Goal: Book appointment/travel/reservation

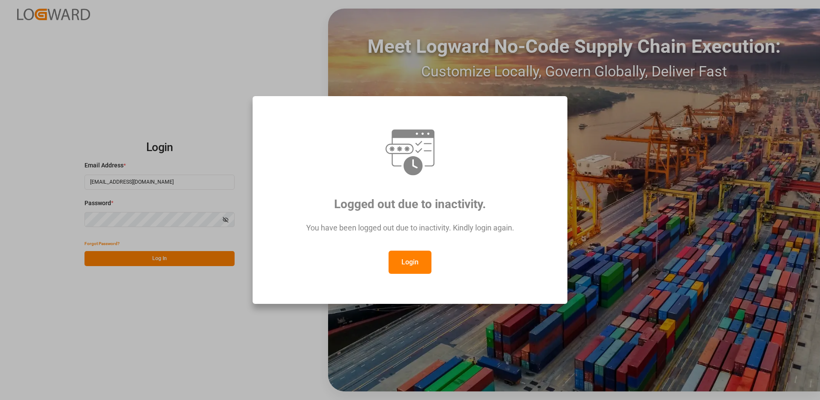
click at [405, 267] on button "Login" at bounding box center [410, 262] width 43 height 23
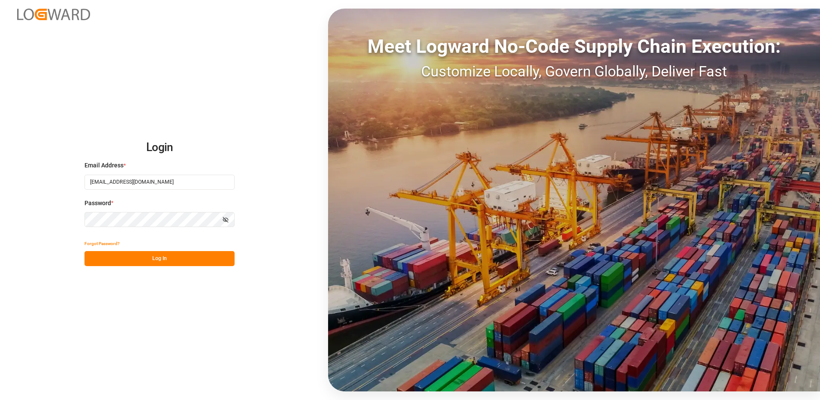
click at [160, 262] on button "Log In" at bounding box center [160, 258] width 150 height 15
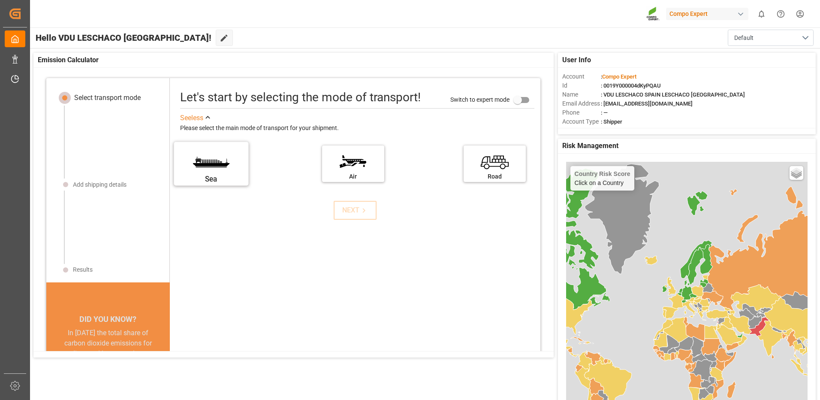
click at [208, 169] on label "Sea" at bounding box center [211, 161] width 64 height 36
click at [0, 0] on input "Sea" at bounding box center [0, 0] width 0 height 0
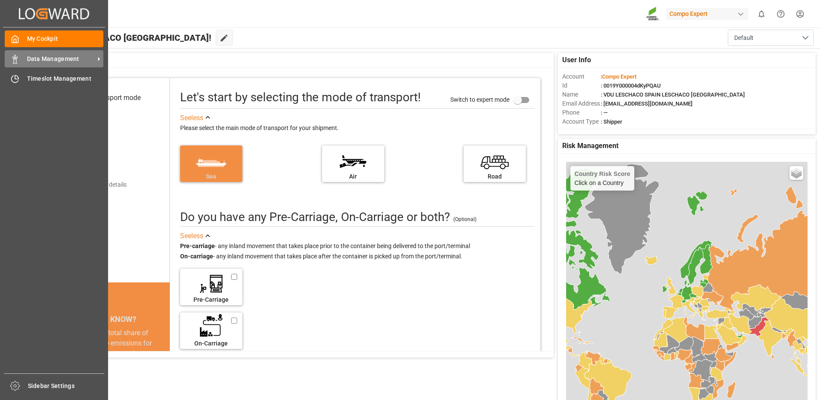
click at [27, 63] on div "Data Management Data Management" at bounding box center [54, 58] width 99 height 17
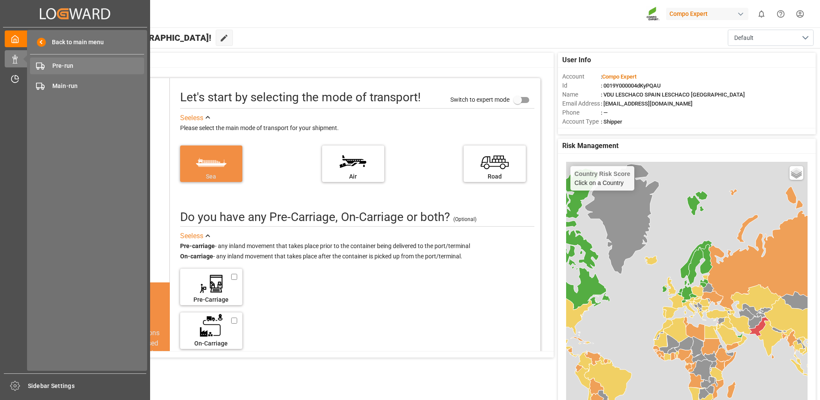
click at [71, 68] on span "Pre-run" at bounding box center [98, 65] width 92 height 9
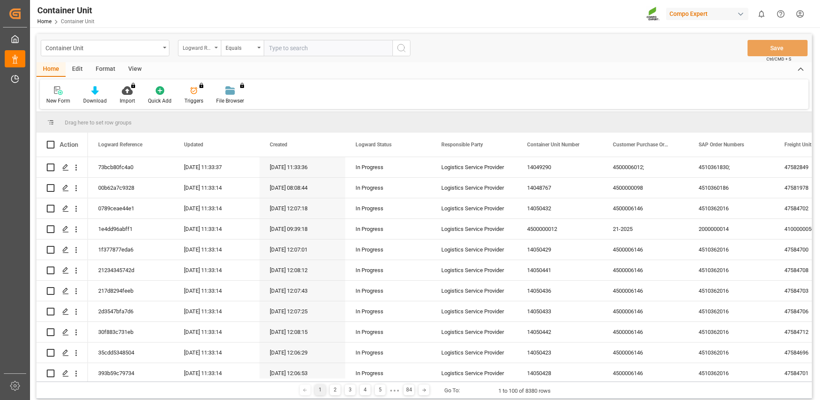
click at [208, 50] on div "Logward Reference" at bounding box center [197, 47] width 29 height 10
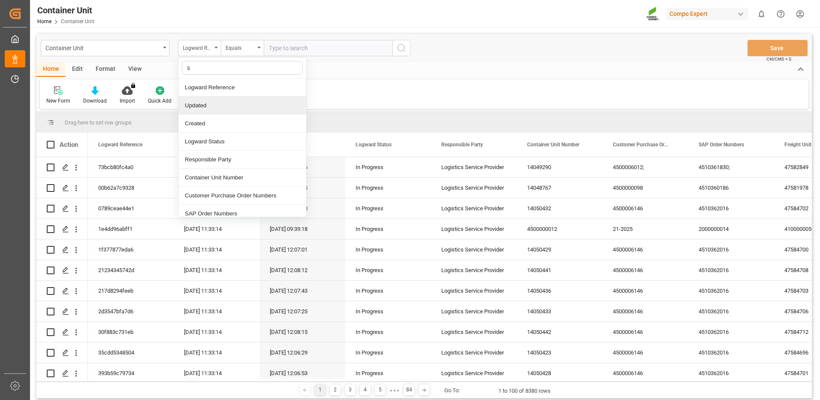
type input "sa"
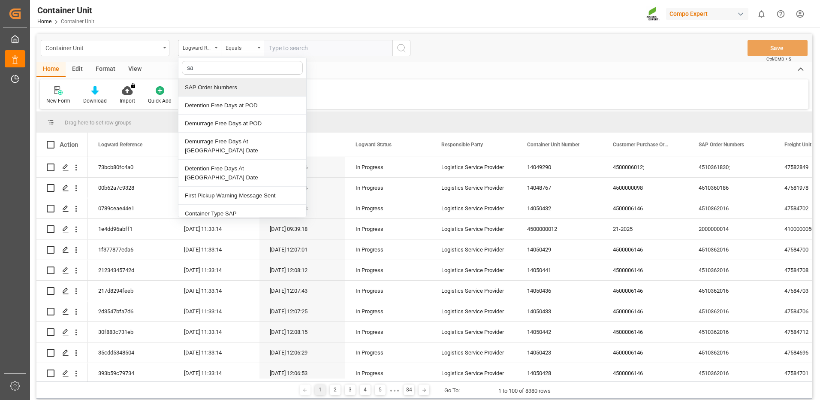
click at [222, 90] on div "SAP Order Numbers" at bounding box center [242, 88] width 128 height 18
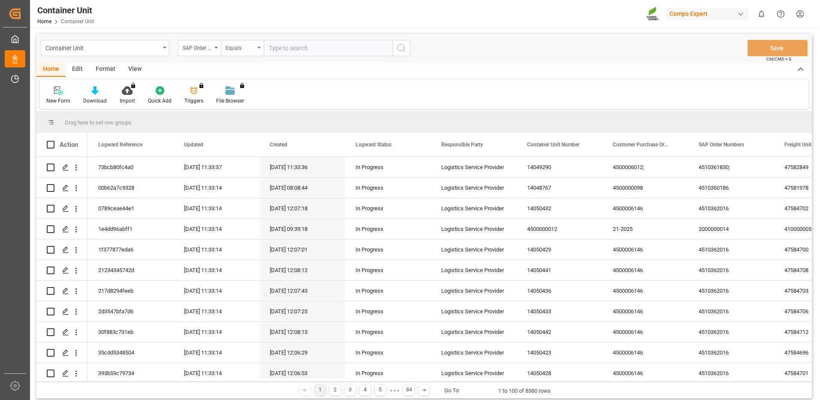
click at [251, 50] on div "Equals" at bounding box center [240, 47] width 29 height 10
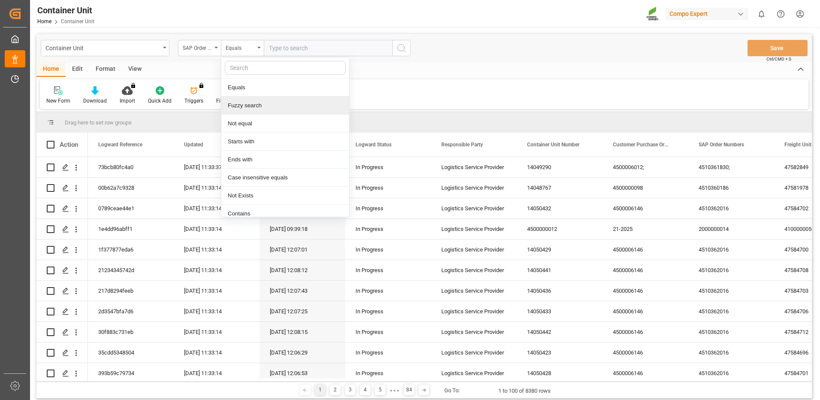
click at [242, 104] on div "Fuzzy search" at bounding box center [285, 106] width 128 height 18
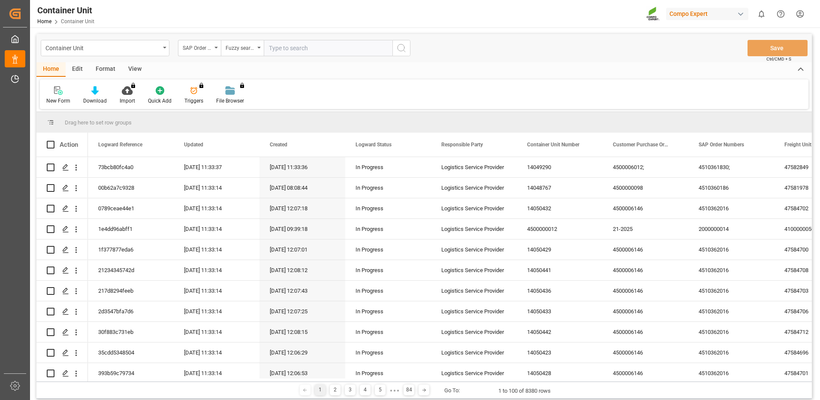
click at [308, 47] on input "text" at bounding box center [328, 48] width 129 height 16
paste input "4510364696"
type input "4510364696"
click at [400, 52] on icon "search button" at bounding box center [401, 48] width 10 height 10
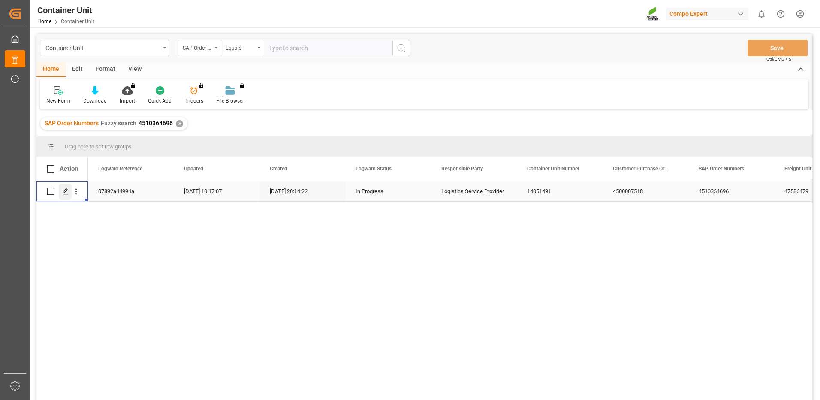
click at [62, 192] on div "Press SPACE to select this row." at bounding box center [65, 192] width 13 height 16
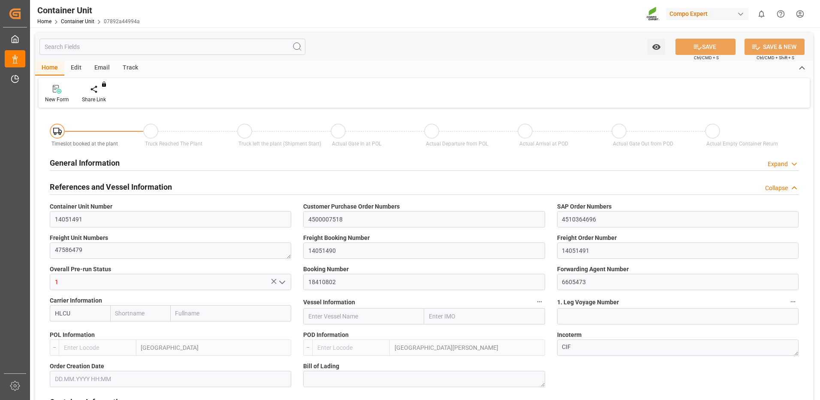
type input "HLCU"
type input "ESVLC"
type input "GTSTC"
type input "0"
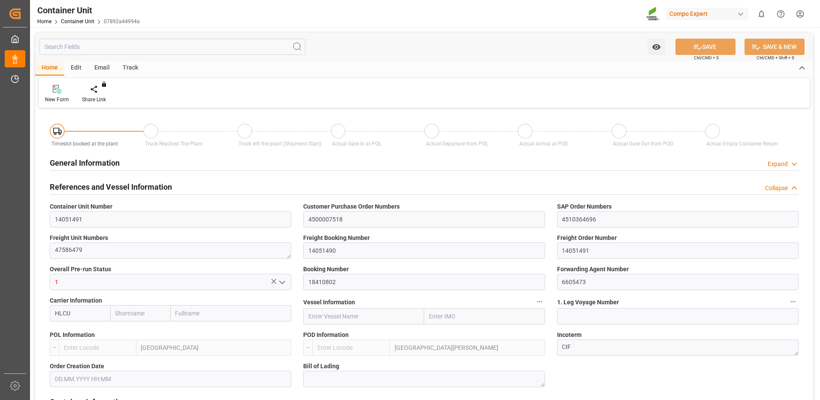
type input "0"
type input "17"
type input "20889.6"
type input "[DATE] 20:14"
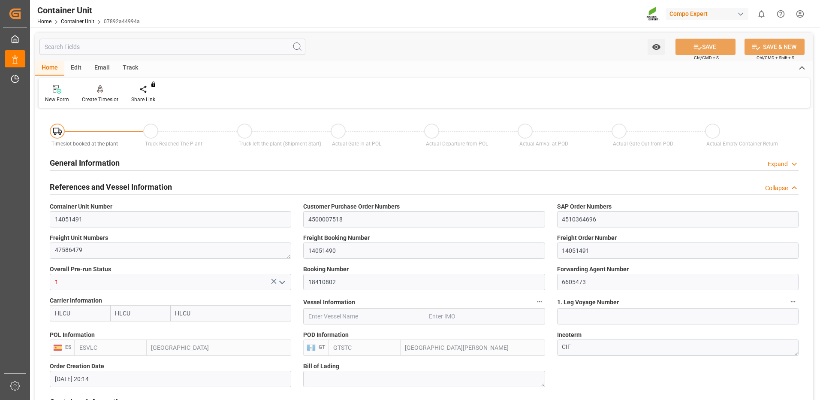
type input "[DATE]"
click at [103, 97] on div "Create Timeslot" at bounding box center [100, 100] width 36 height 8
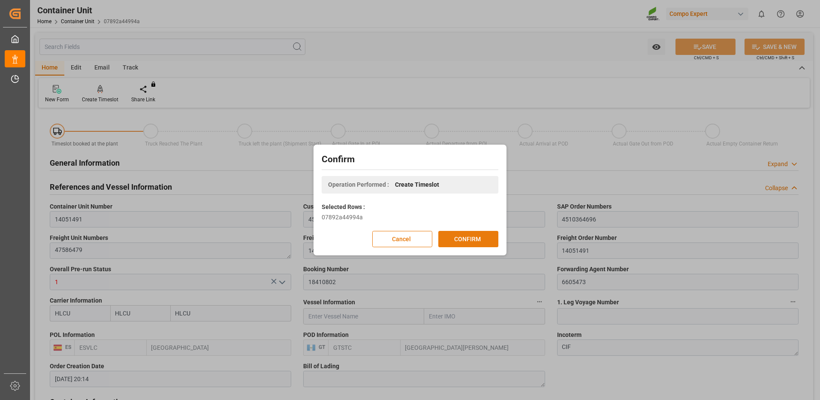
click at [459, 237] on button "CONFIRM" at bounding box center [468, 239] width 60 height 16
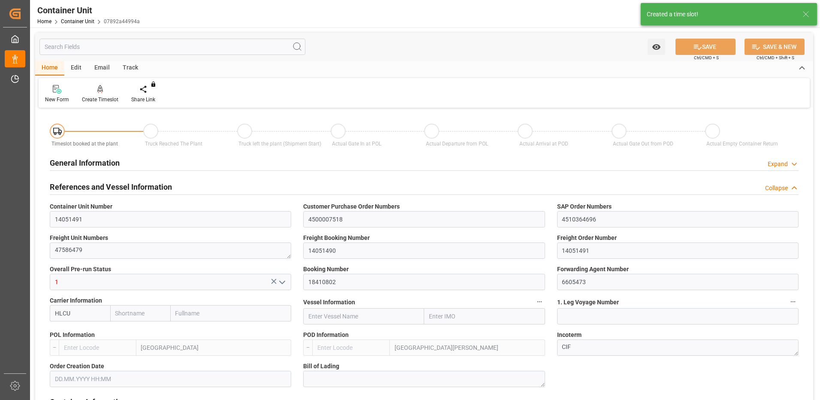
type input "HLCU"
type input "ESVLC"
type input "GTSTC"
type input "0"
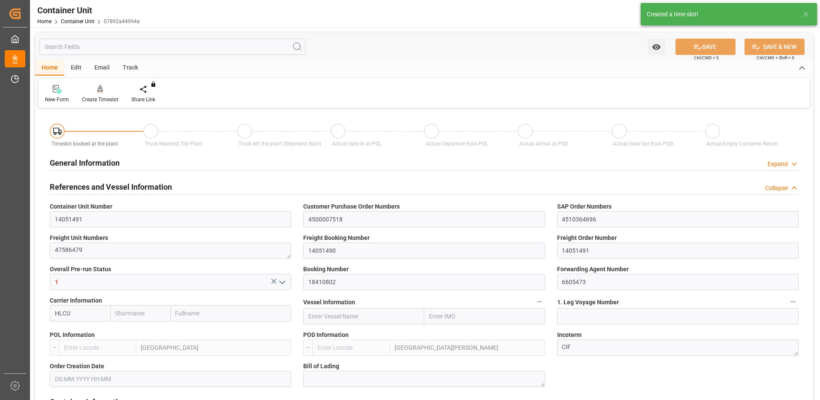
type input "0"
type input "17"
type input "20889.6"
type input "[DATE] 20:14"
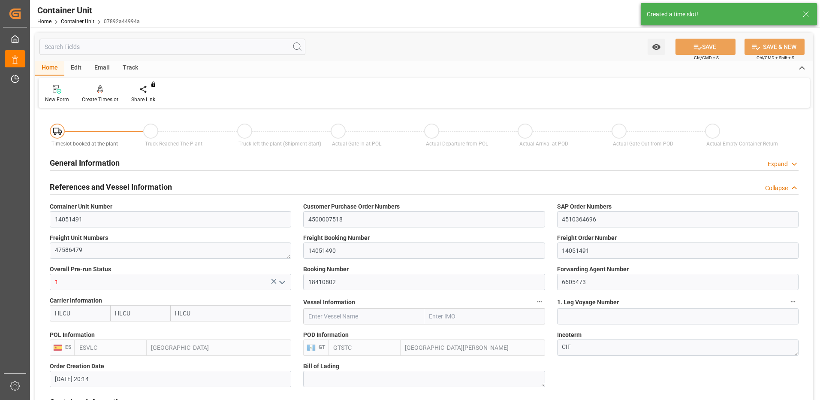
type input "[DATE]"
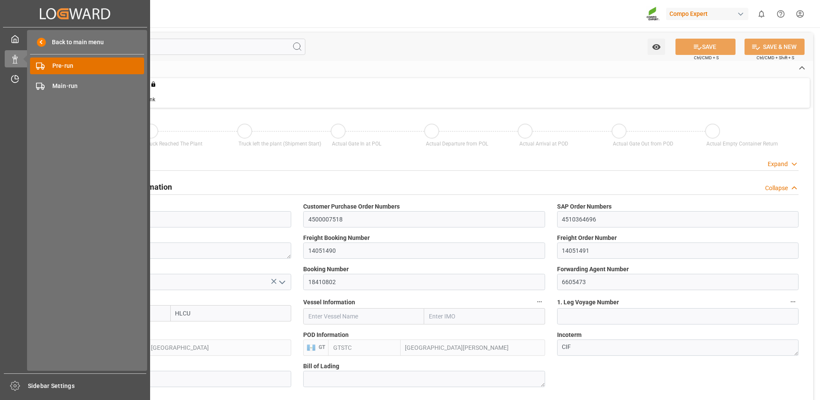
click at [58, 63] on span "Pre-run" at bounding box center [98, 65] width 92 height 9
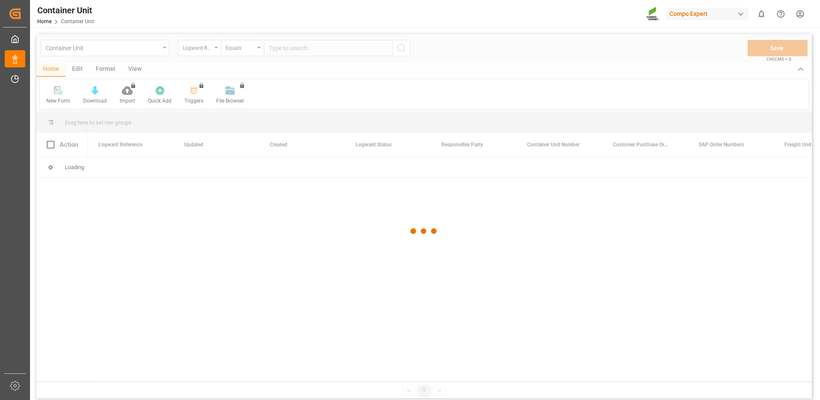
click at [208, 48] on div at bounding box center [424, 231] width 776 height 395
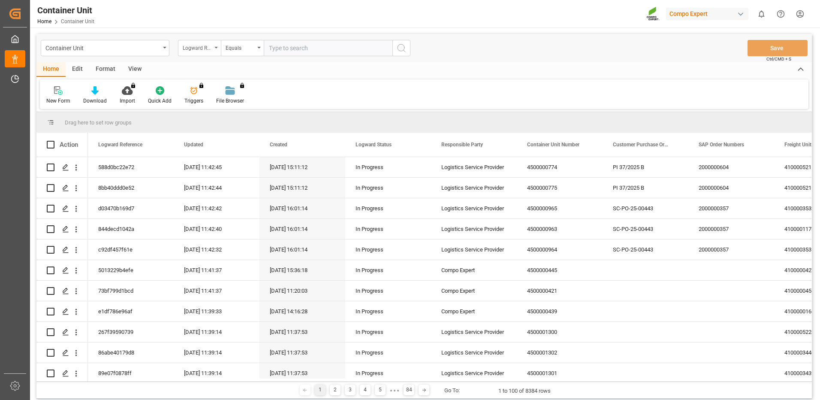
click at [208, 49] on div "Logward Reference" at bounding box center [197, 47] width 29 height 10
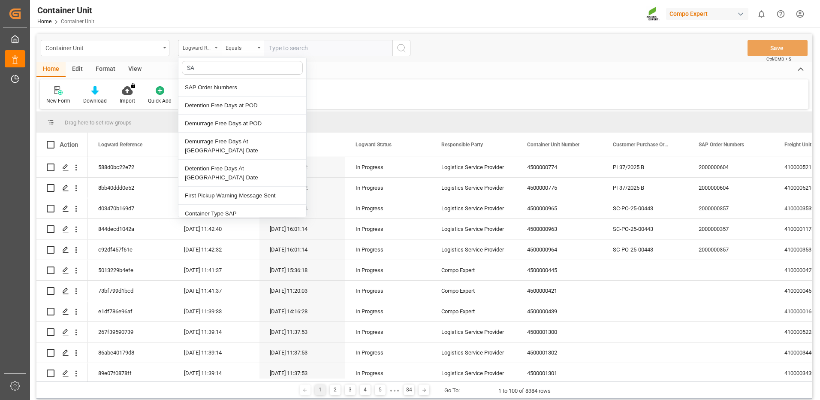
type input "SAP"
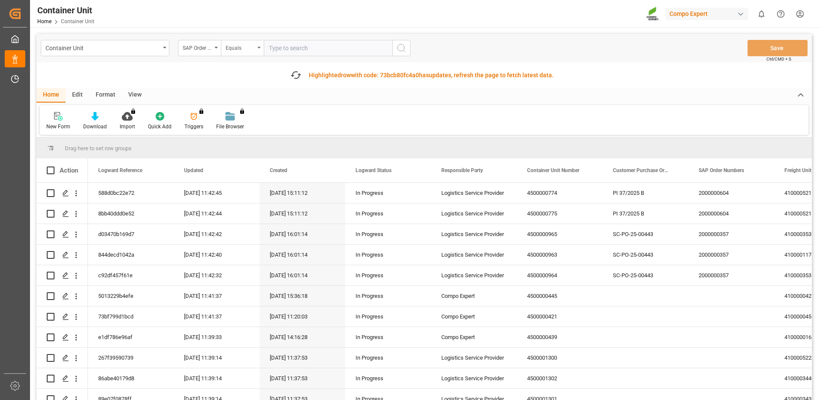
click at [253, 50] on div "Equals" at bounding box center [240, 47] width 29 height 10
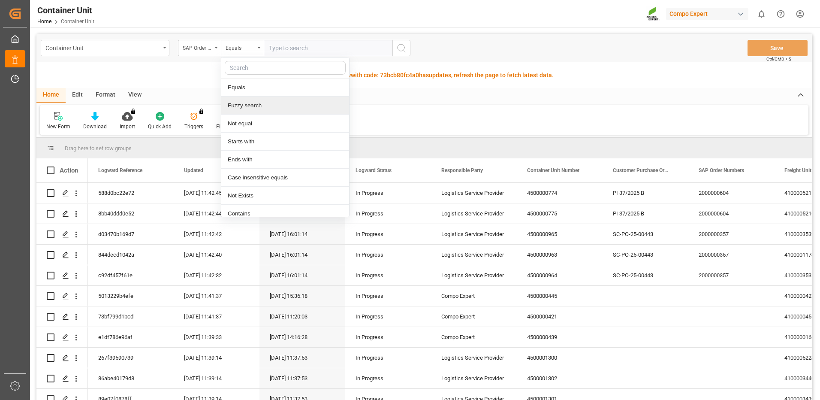
click at [246, 107] on div "Fuzzy search" at bounding box center [285, 106] width 128 height 18
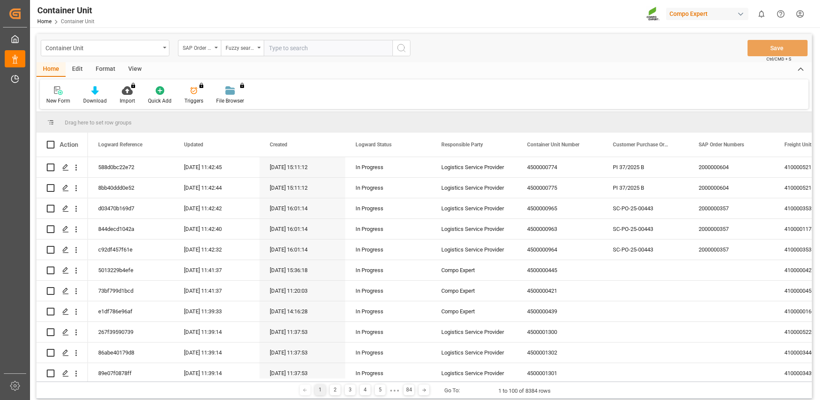
click at [333, 48] on input "text" at bounding box center [328, 48] width 129 height 16
paste input "4510363736"
type input "4510363736"
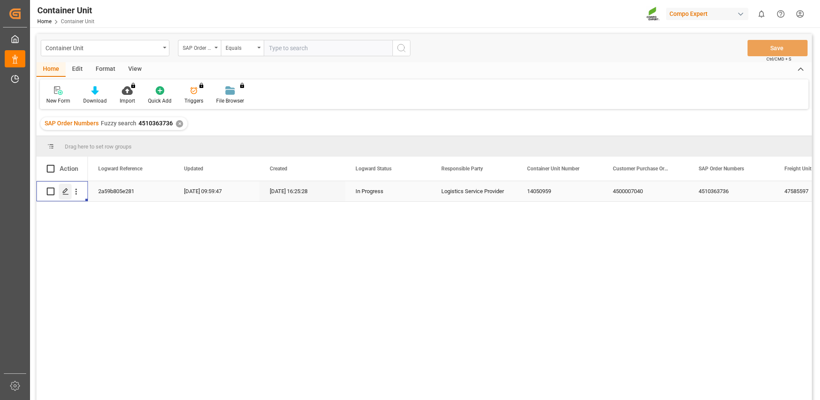
click at [66, 190] on icon "Press SPACE to select this row." at bounding box center [65, 191] width 7 height 7
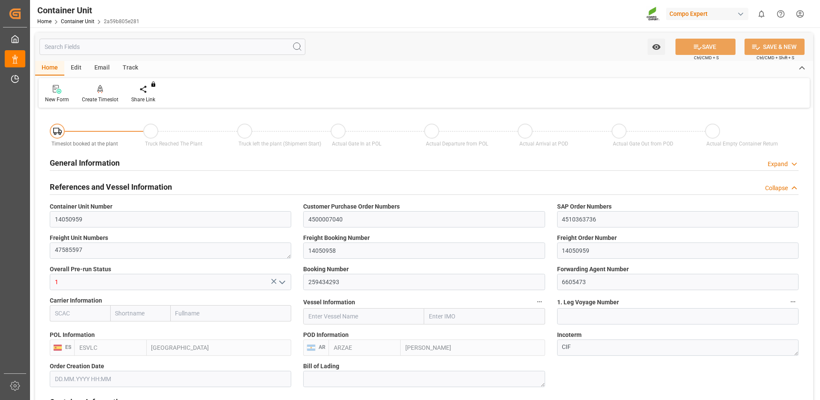
type input "ESVLC"
type input "ARZAE"
type input "7"
type input "0"
type input "8"
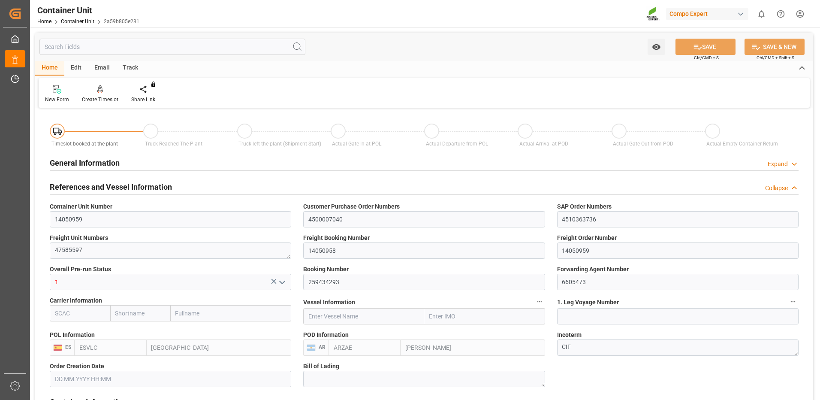
type input "0"
type input "20"
type input "24576"
type input "[DATE] 16:25"
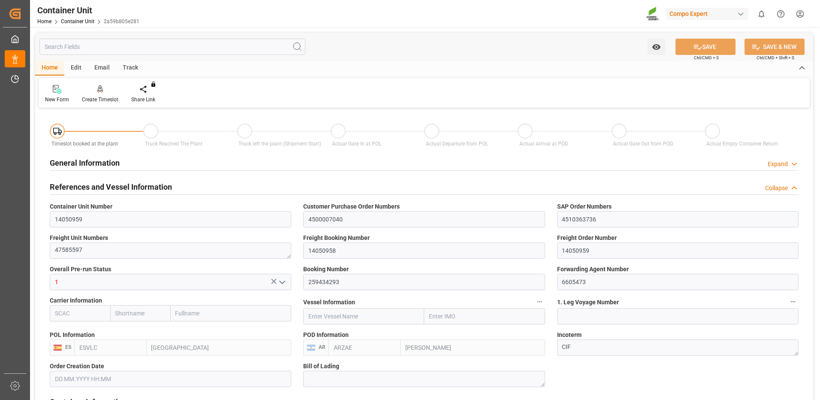
type input "[DATE]"
click at [105, 91] on div at bounding box center [100, 89] width 36 height 9
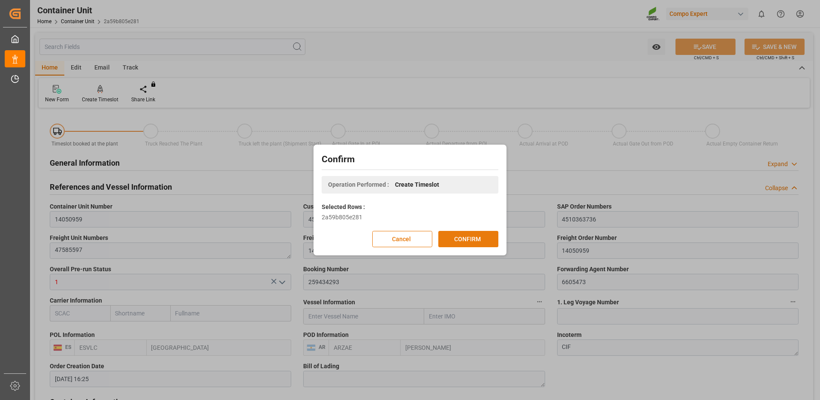
click at [460, 234] on button "CONFIRM" at bounding box center [468, 239] width 60 height 16
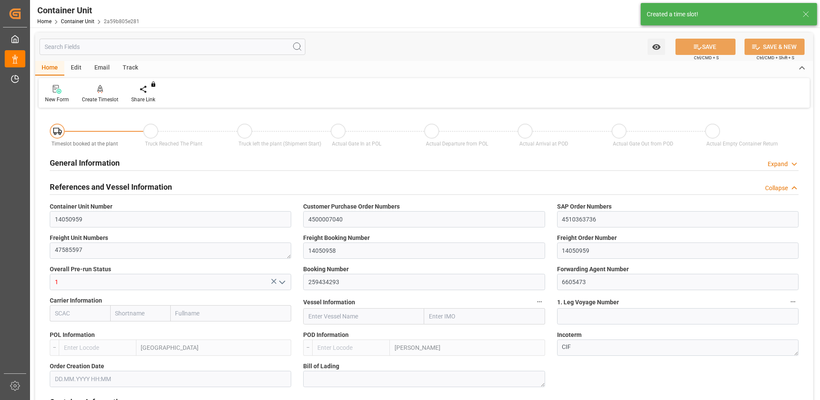
type input "ESVLC"
type input "ARZAE"
type input "7"
type input "0"
type input "8"
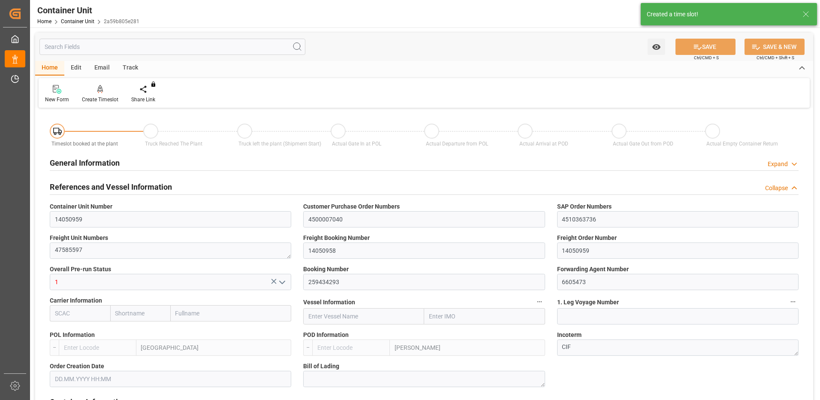
type input "0"
type input "20"
type input "24576"
type input "[DATE] 16:25"
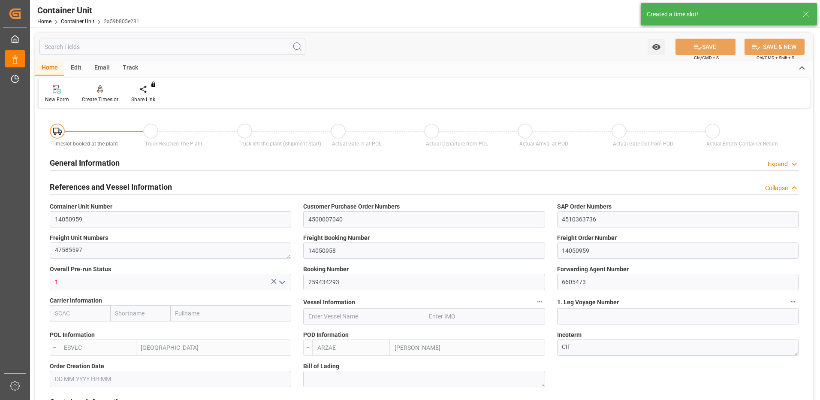
type input "[DATE]"
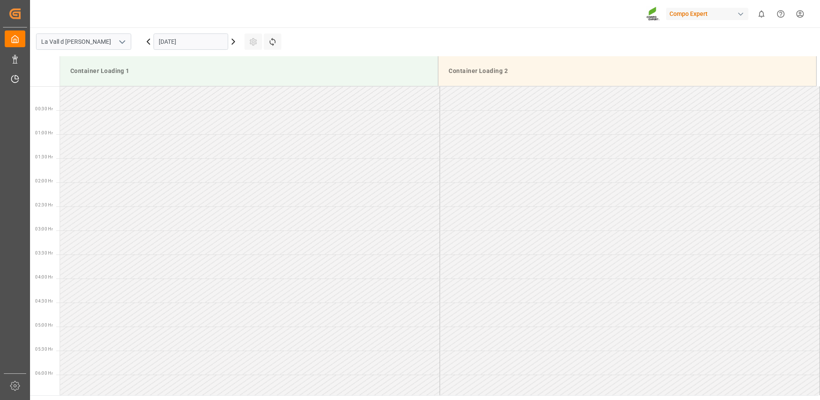
scroll to position [523, 0]
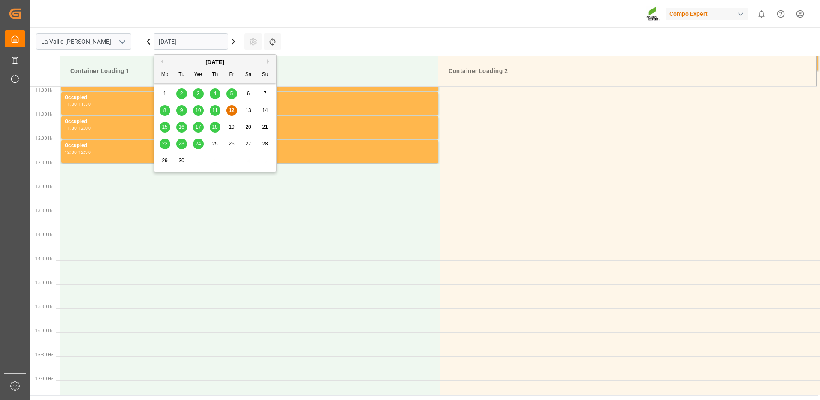
click at [183, 45] on input "12.09.2025" at bounding box center [191, 41] width 75 height 16
click at [167, 143] on span "22" at bounding box center [165, 144] width 6 height 6
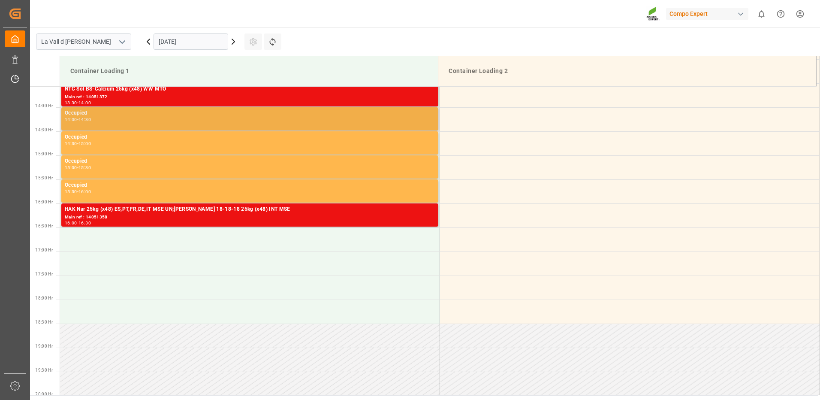
scroll to position [695, 0]
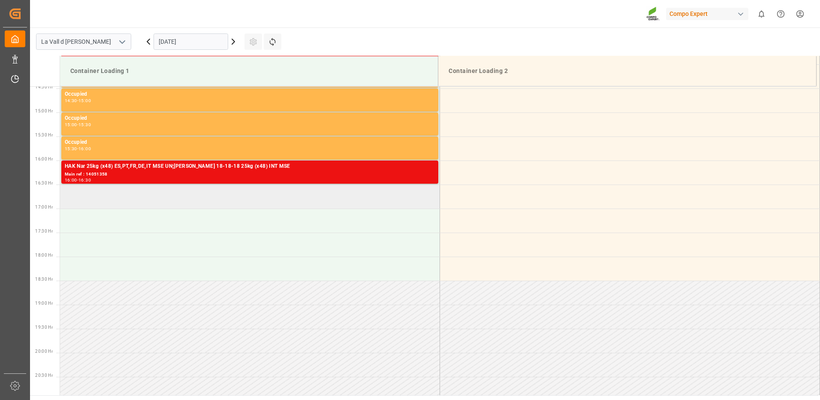
click at [141, 203] on td at bounding box center [250, 196] width 380 height 24
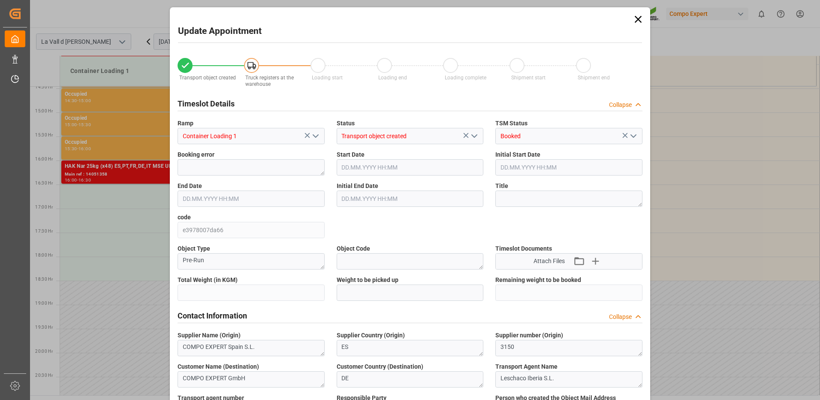
type input "20889.6"
type input "17"
type input "22.09.2025 16:30"
type input "22.09.2025 17:00"
type input "[DATE] 20:14"
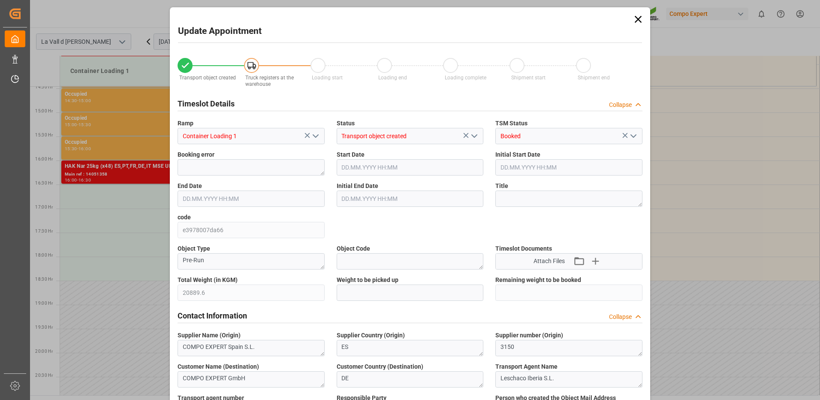
type input "12.09.2025 11:34"
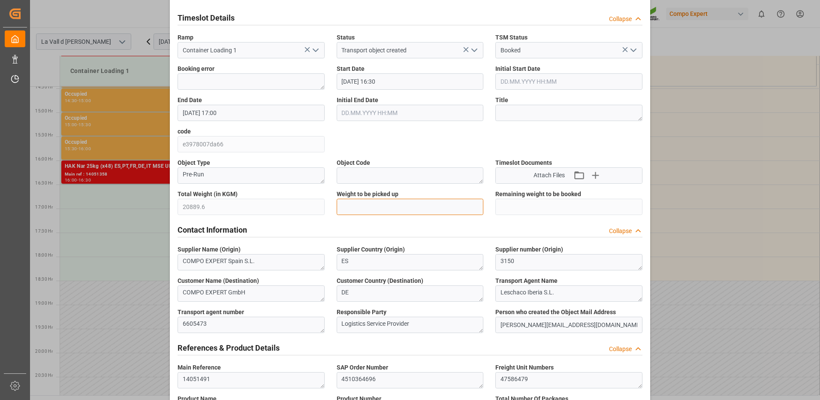
click at [367, 206] on input "text" at bounding box center [410, 207] width 147 height 16
click at [411, 211] on input "text" at bounding box center [410, 207] width 147 height 16
paste input "20889.6"
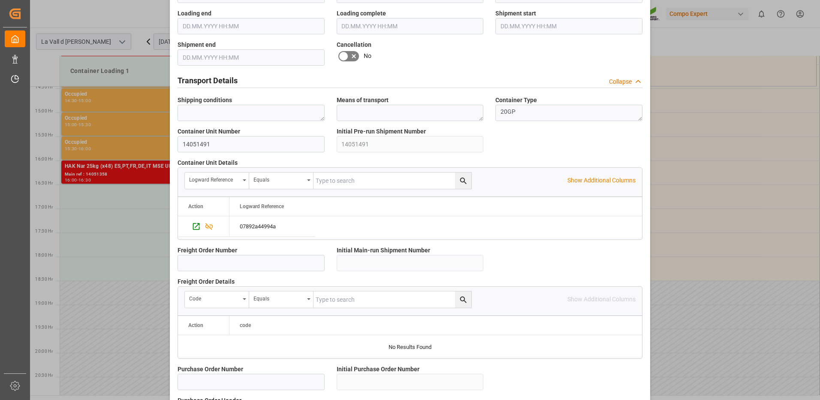
scroll to position [732, 0]
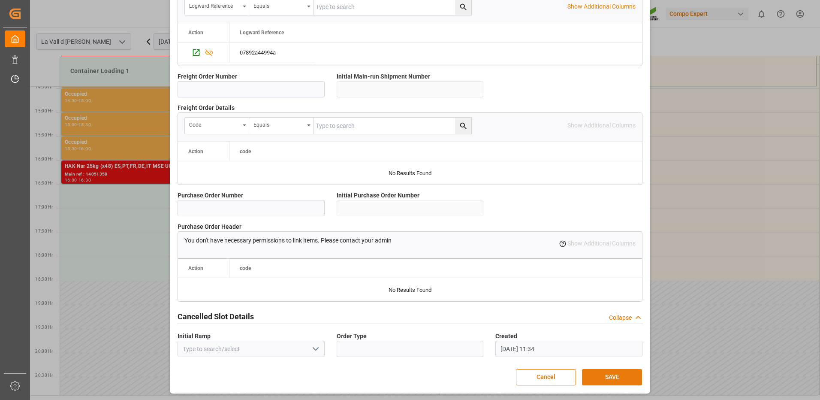
type input "20889.6"
click at [596, 376] on button "SAVE" at bounding box center [612, 377] width 60 height 16
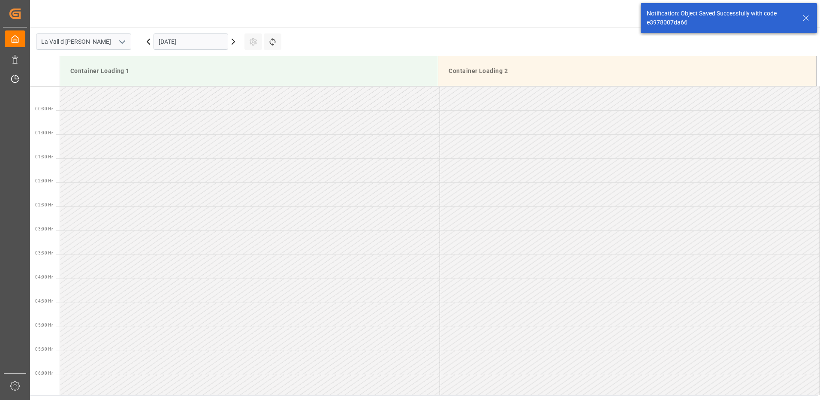
scroll to position [715, 0]
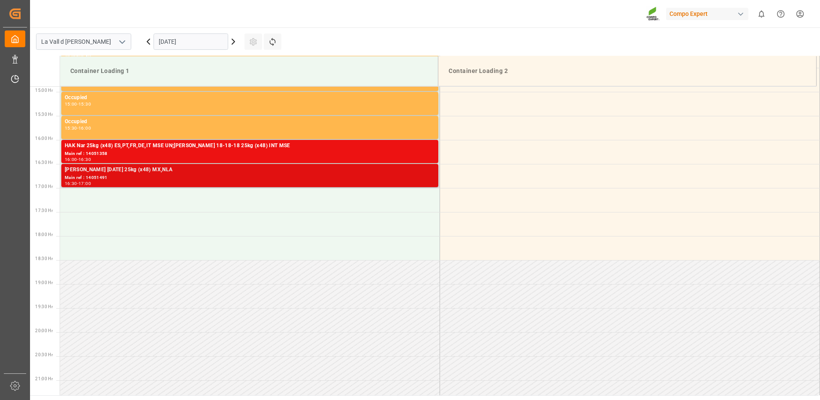
click at [408, 179] on div "Main ref : 14051491" at bounding box center [250, 177] width 370 height 7
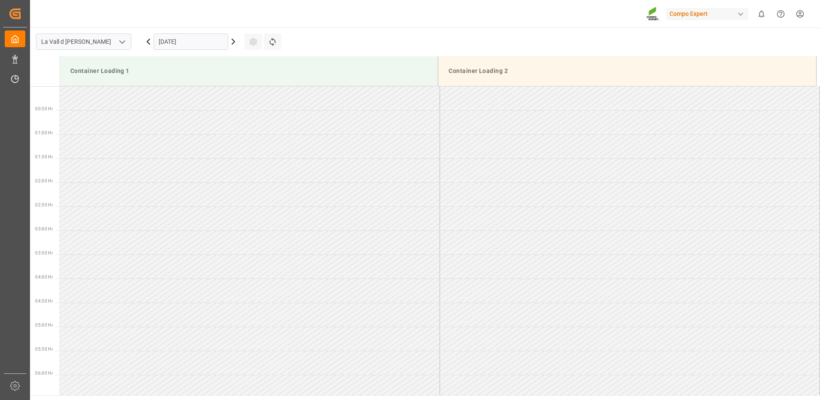
scroll to position [523, 0]
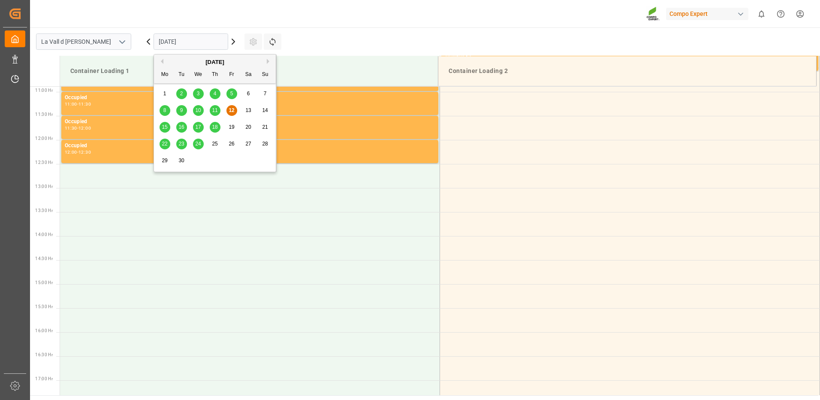
click at [190, 43] on input "12.09.2025" at bounding box center [191, 41] width 75 height 16
click at [197, 142] on span "24" at bounding box center [198, 144] width 6 height 6
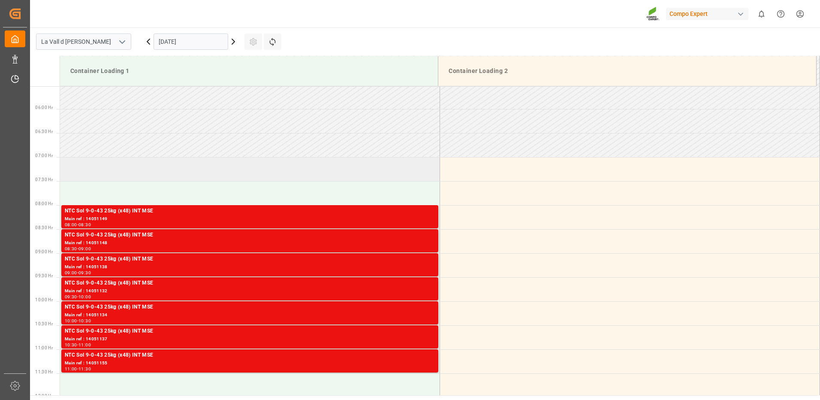
scroll to position [394, 0]
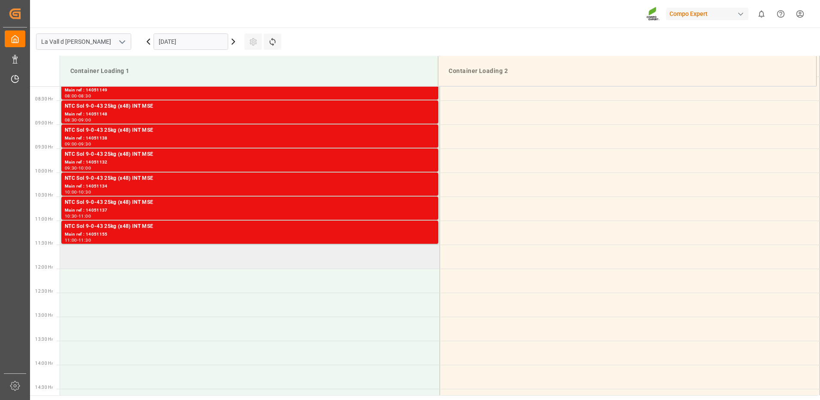
click at [151, 264] on td at bounding box center [250, 257] width 380 height 24
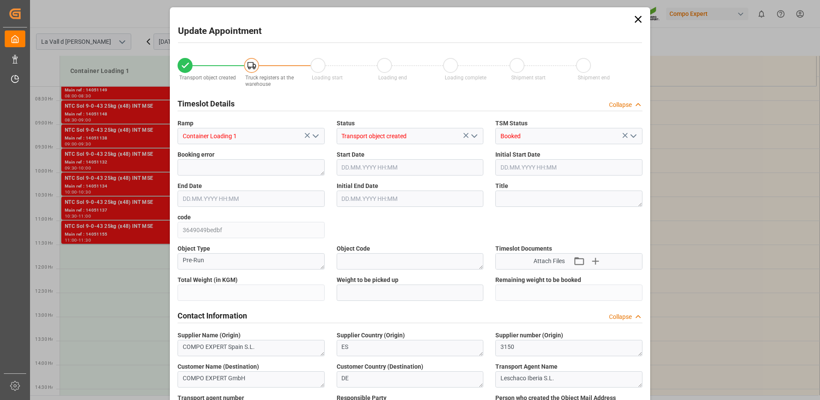
type input "24576"
type input "20"
type input "24.09.2025 11:30"
type input "24.09.2025 12:00"
type input "[DATE] 16:25"
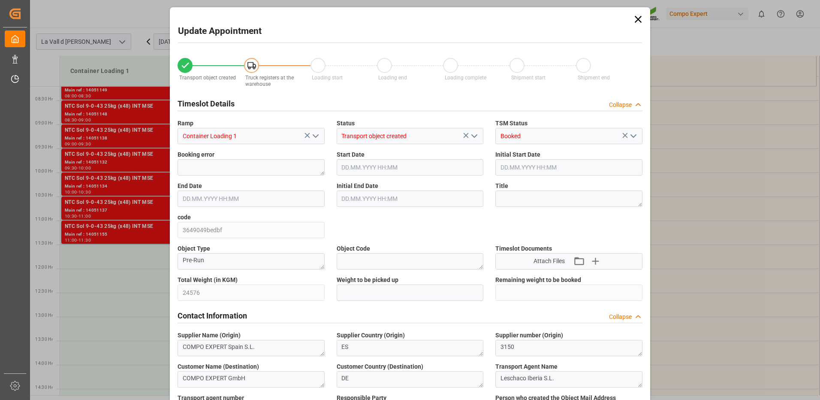
type input "12.09.2025 11:43"
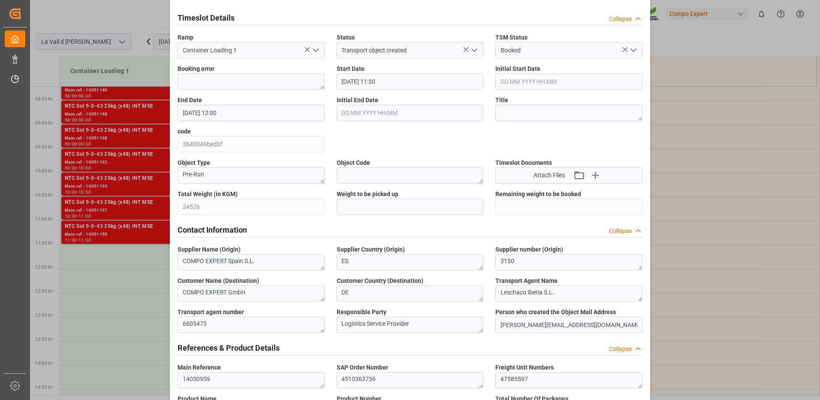
scroll to position [172, 0]
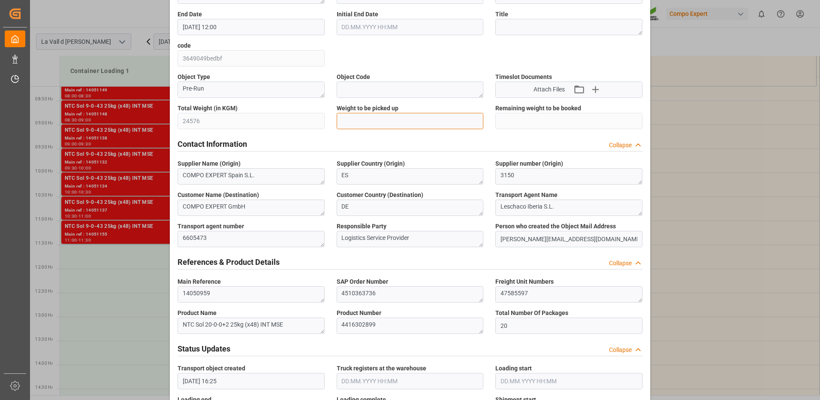
click at [383, 119] on input "text" at bounding box center [410, 121] width 147 height 16
click at [389, 119] on input "text" at bounding box center [410, 121] width 147 height 16
click at [403, 136] on div "Contact Information Collapse" at bounding box center [410, 143] width 465 height 16
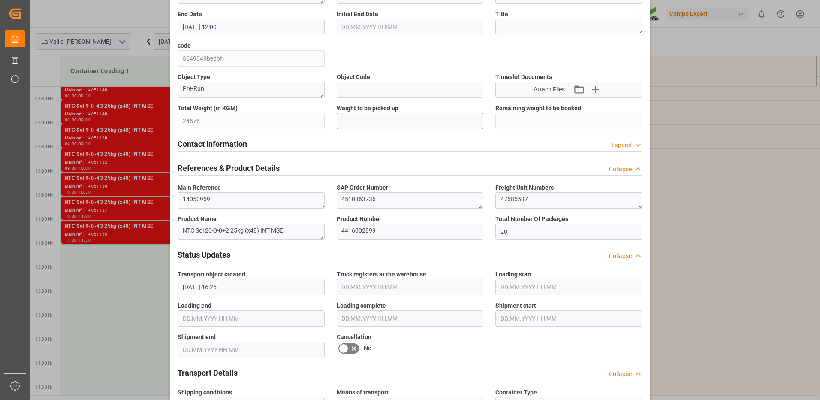
click at [392, 118] on input "text" at bounding box center [410, 121] width 147 height 16
paste input "24576"
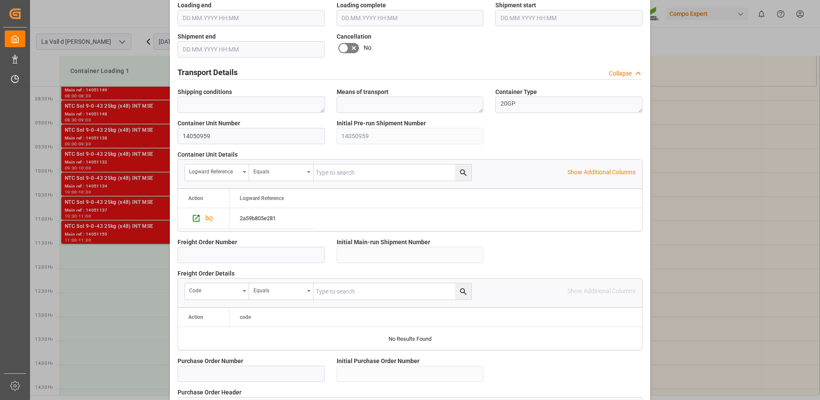
scroll to position [638, 0]
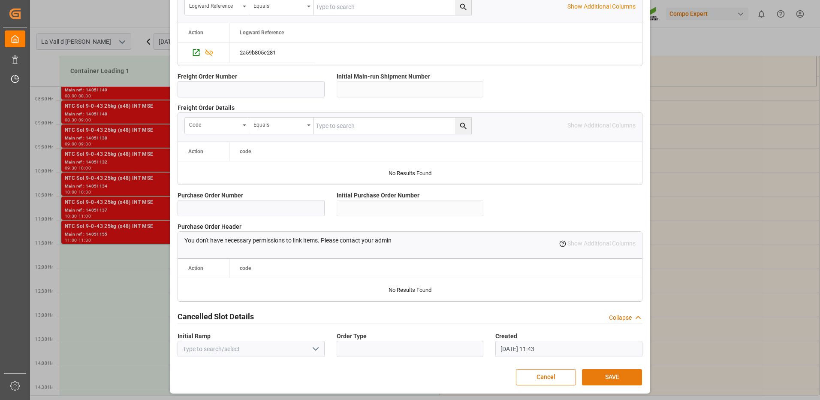
type input "24576"
click at [616, 375] on button "SAVE" at bounding box center [612, 377] width 60 height 16
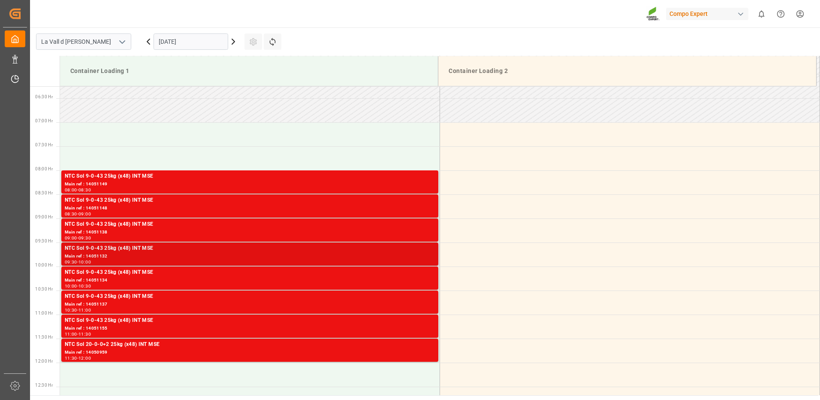
scroll to position [386, 0]
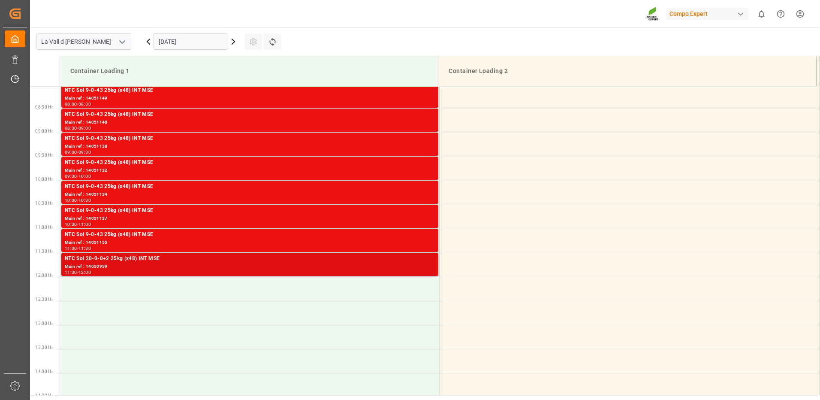
click at [169, 266] on div "Main ref : 14050959" at bounding box center [250, 266] width 370 height 7
